Goal: Task Accomplishment & Management: Manage account settings

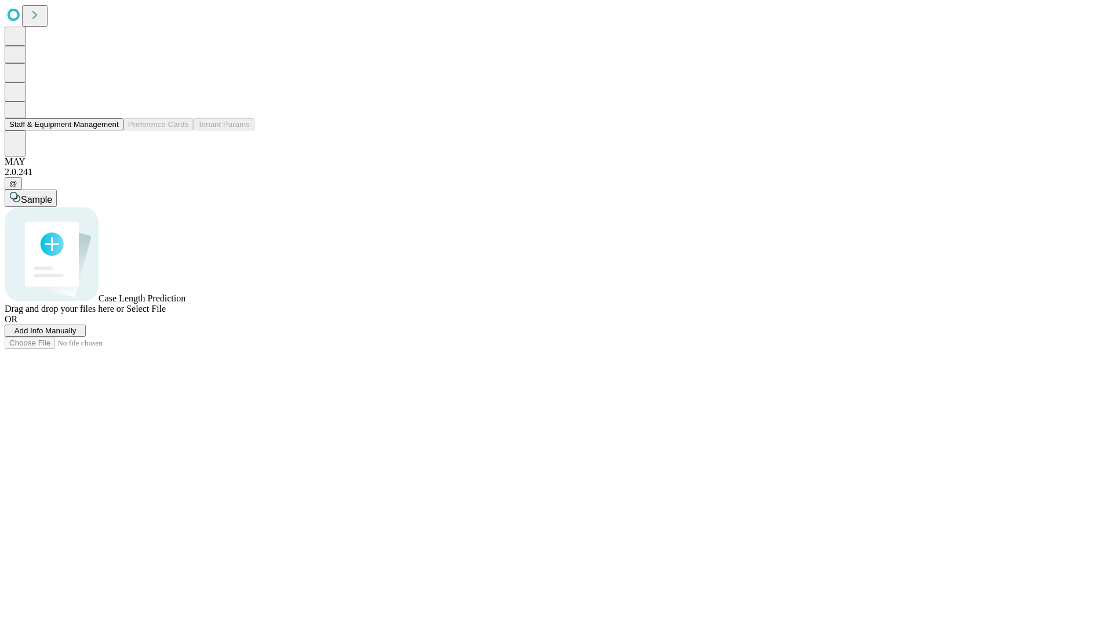
click at [108, 130] on button "Staff & Equipment Management" at bounding box center [64, 124] width 119 height 12
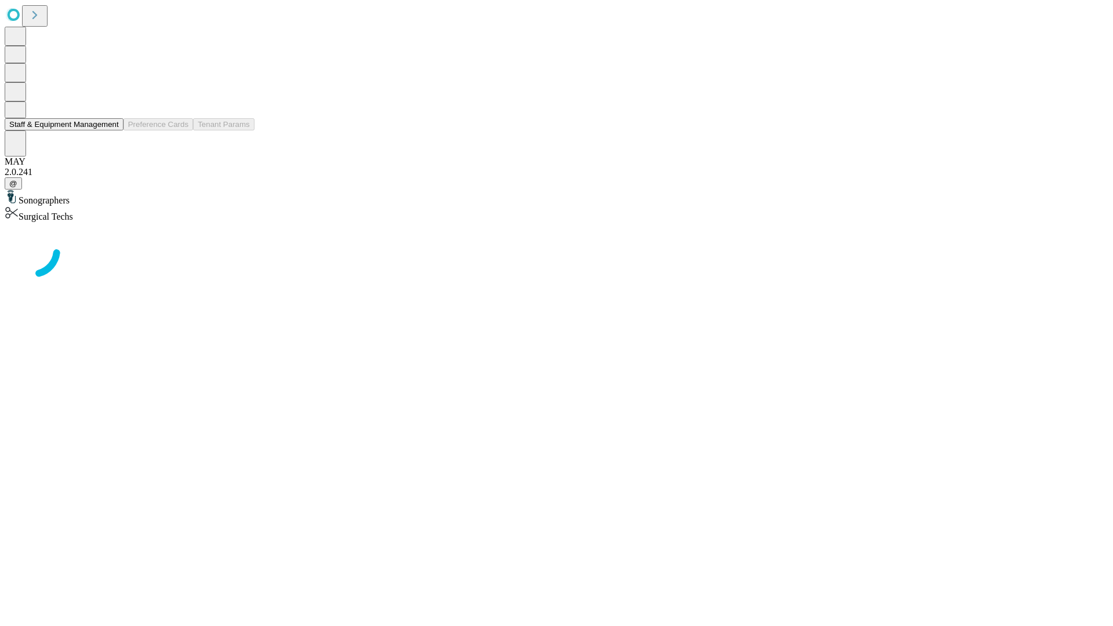
click at [111, 130] on button "Staff & Equipment Management" at bounding box center [64, 124] width 119 height 12
